Goal: Register for event/course

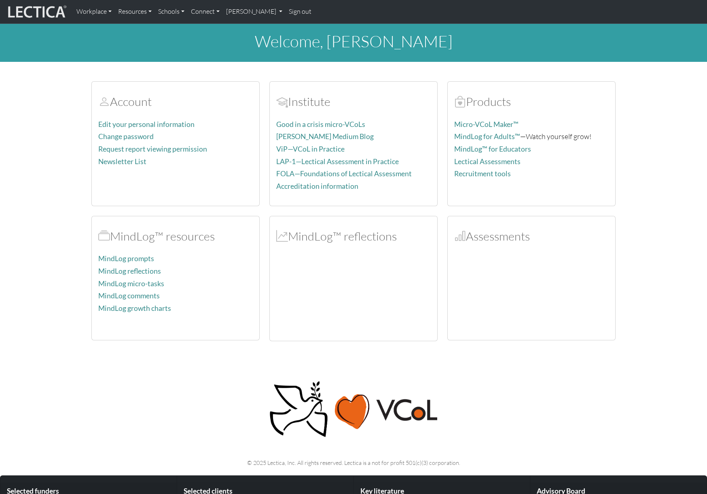
click at [241, 21] on nav "Workplace Assessments Why LectaTests? About LectaTests Leadership Leader develo…" at bounding box center [353, 12] width 707 height 24
click at [246, 15] on link "Anna Lindelöf" at bounding box center [254, 11] width 63 height 17
click at [343, 69] on div "welcome, Anna Lindelöf Account Edit your personal information Change password R…" at bounding box center [353, 182] width 707 height 317
click at [139, 127] on link "Edit your personal information" at bounding box center [146, 124] width 96 height 8
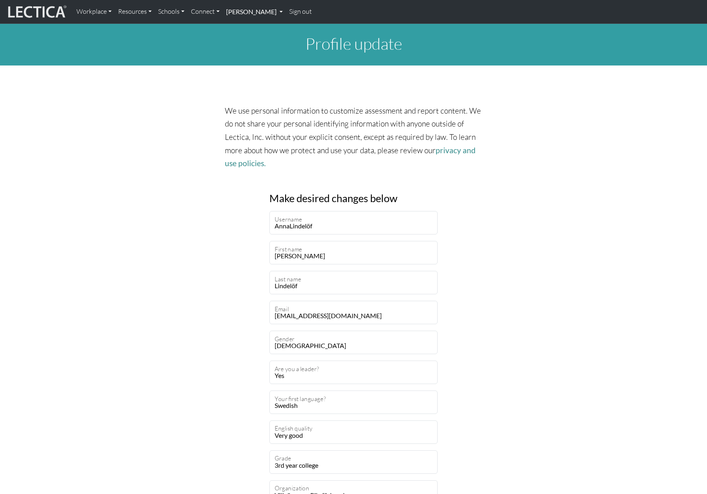
click at [245, 14] on link "[PERSON_NAME]" at bounding box center [254, 11] width 63 height 17
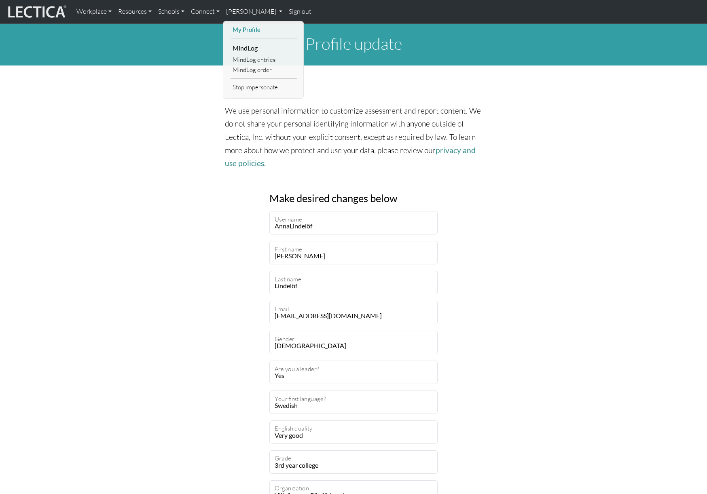
click at [239, 30] on link "My Profile" at bounding box center [263, 30] width 67 height 10
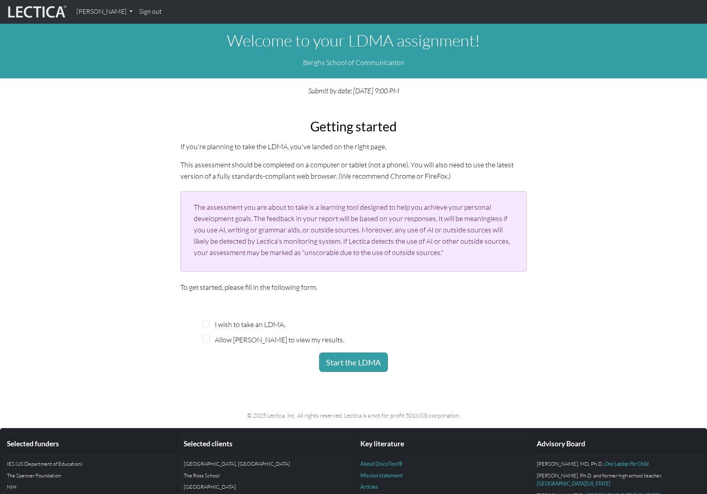
click at [65, 306] on div "Welcome to your LDMA assignment! Berghs School of Communication Submit by date:…" at bounding box center [353, 198] width 707 height 348
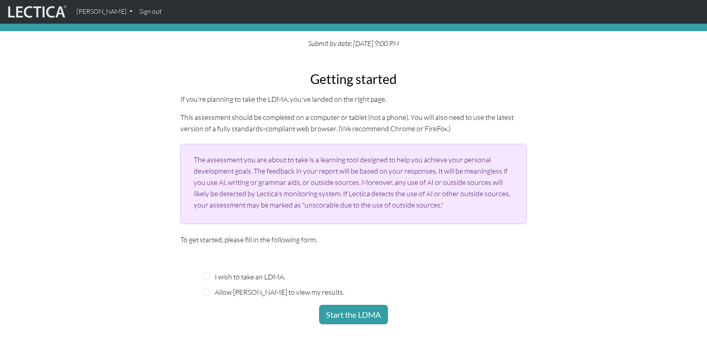
scroll to position [131, 0]
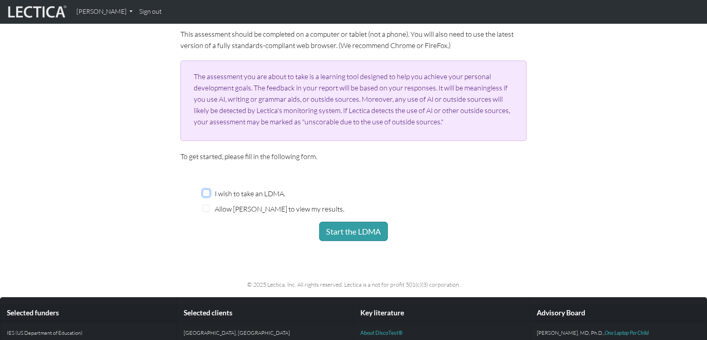
click at [206, 192] on input "I wish to take an LDMA." at bounding box center [206, 193] width 7 height 7
checkbox input "true"
click at [207, 207] on input "Allow Patrik Hambreas to view my results." at bounding box center [206, 208] width 7 height 7
checkbox input "true"
click at [363, 232] on button "Start the LDMA" at bounding box center [353, 231] width 69 height 19
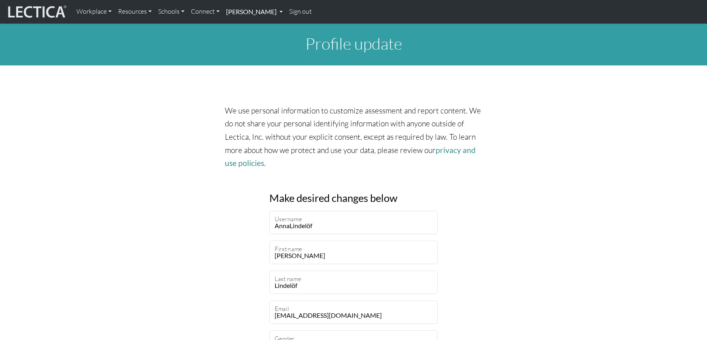
click at [251, 11] on link "Anna Lindelöf" at bounding box center [254, 11] width 63 height 17
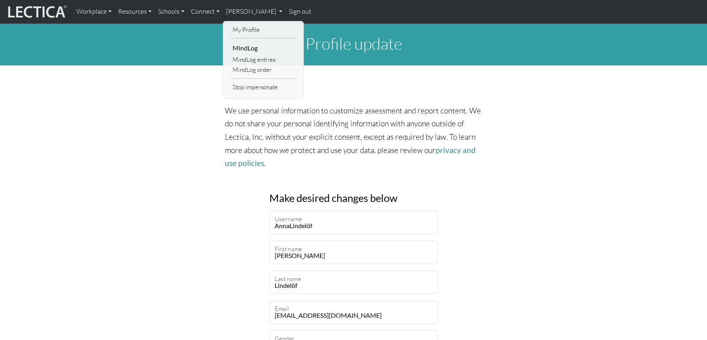
click at [156, 97] on div "We use personal information to customize assessment and report content. We do n…" at bounding box center [353, 131] width 534 height 92
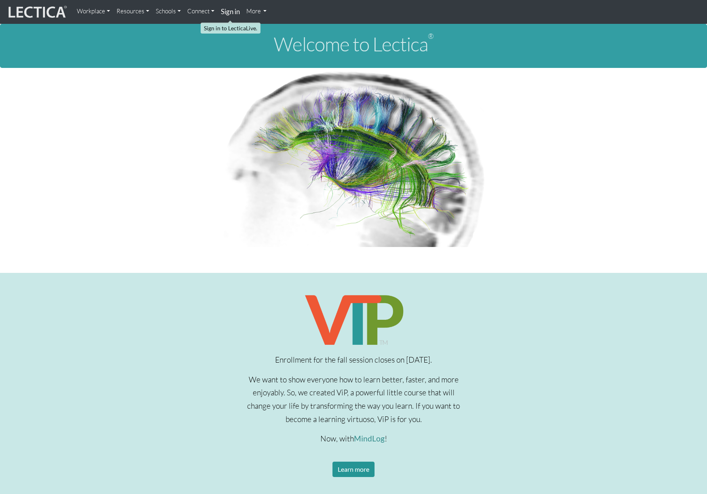
click at [235, 9] on strong "Sign in" at bounding box center [230, 11] width 19 height 8
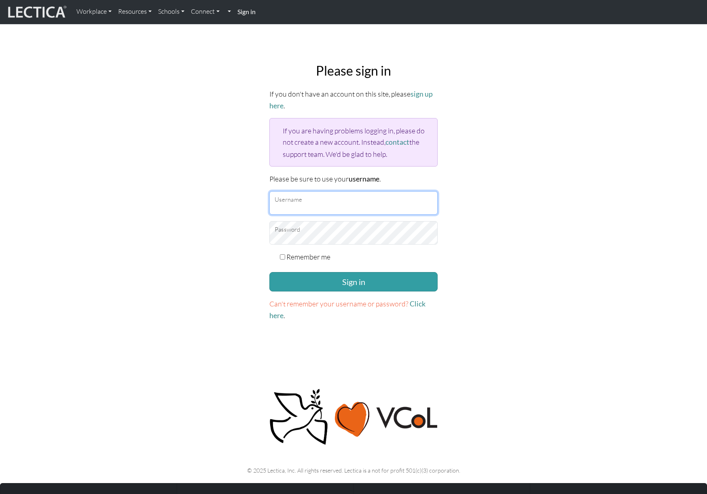
click at [315, 202] on input "Username" at bounding box center [353, 202] width 168 height 23
type input "amcorreia"
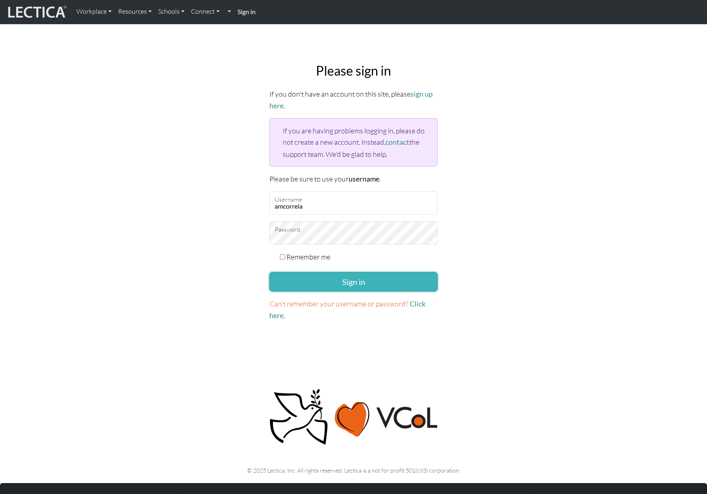
click at [323, 276] on button "Sign in" at bounding box center [353, 281] width 168 height 19
click at [298, 282] on button "Sign in" at bounding box center [353, 281] width 168 height 19
